Goal: Feedback & Contribution: Contribute content

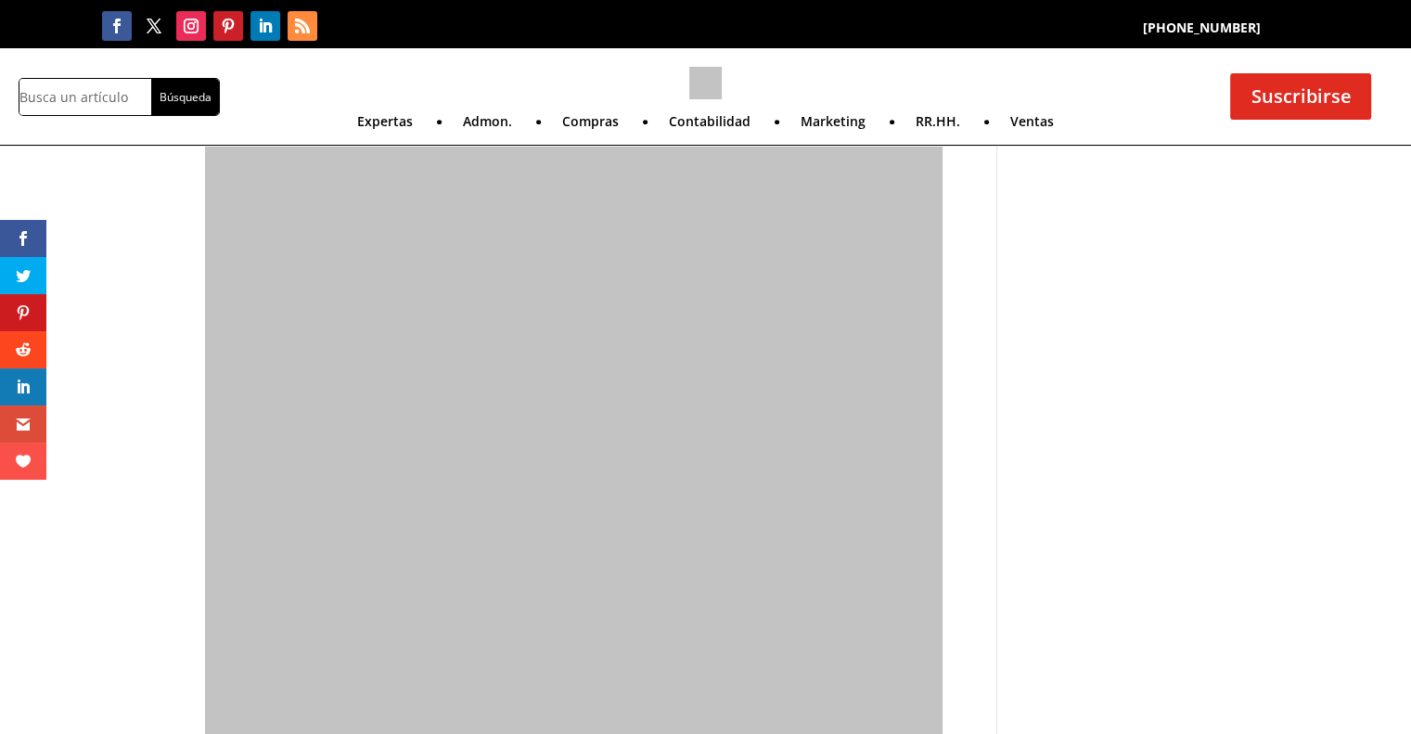
type textarea "Comentario *"
type input "Nombre *"
type input "Correo electrónico *"
type input "Web"
